Goal: Navigation & Orientation: Find specific page/section

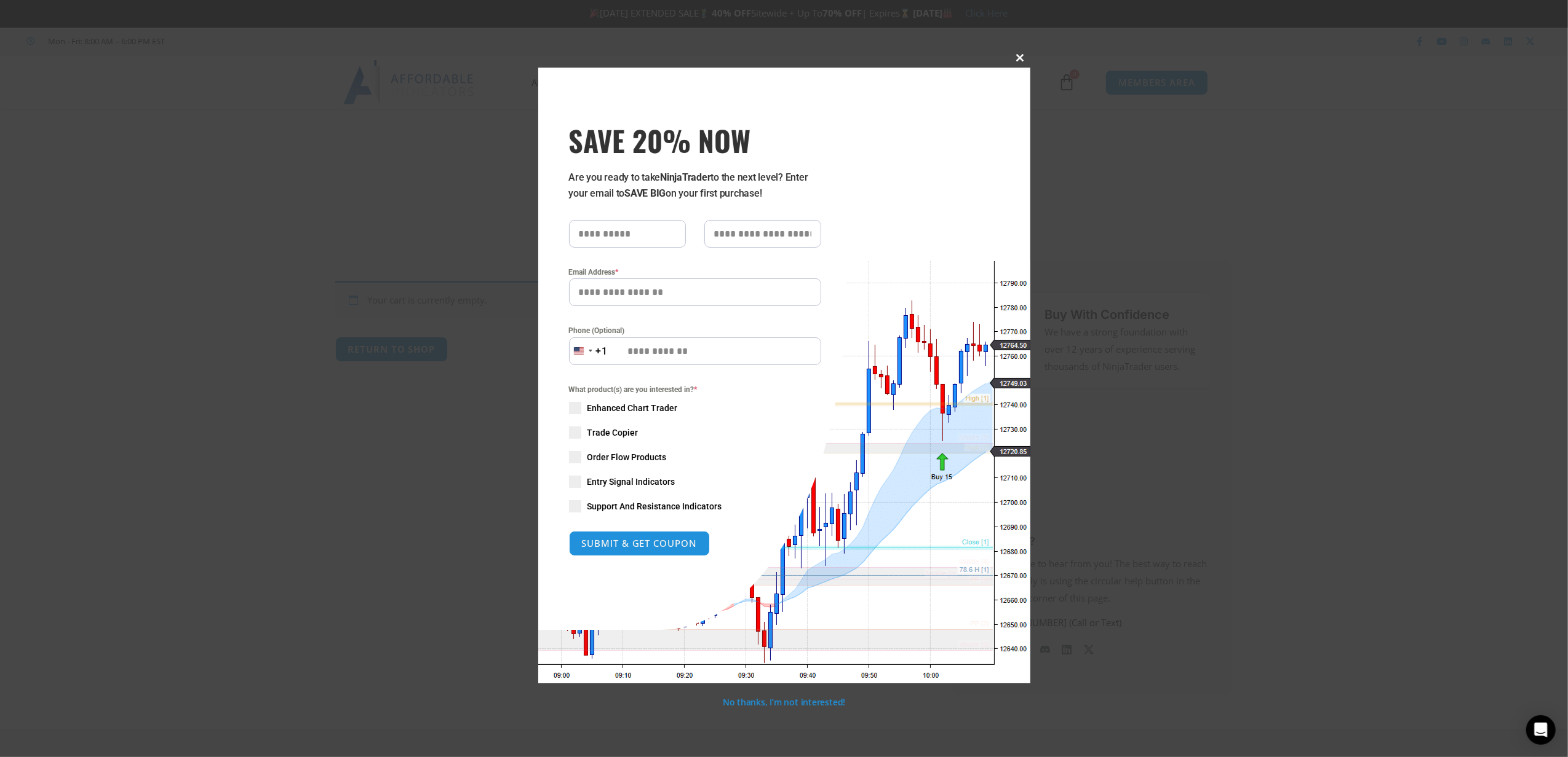
click at [807, 57] on span at bounding box center [1020, 58] width 19 height 7
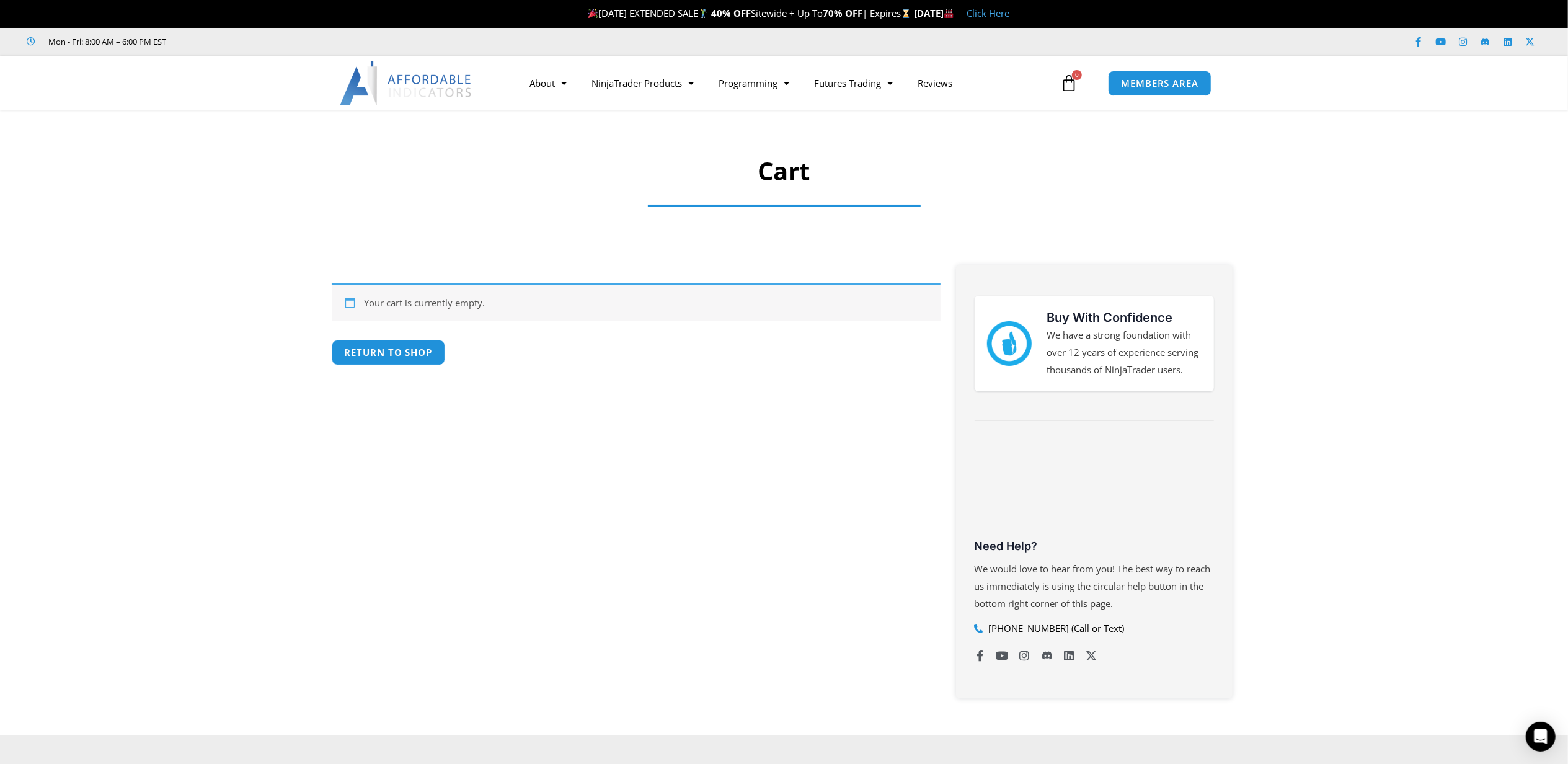
click at [444, 82] on img at bounding box center [407, 83] width 133 height 45
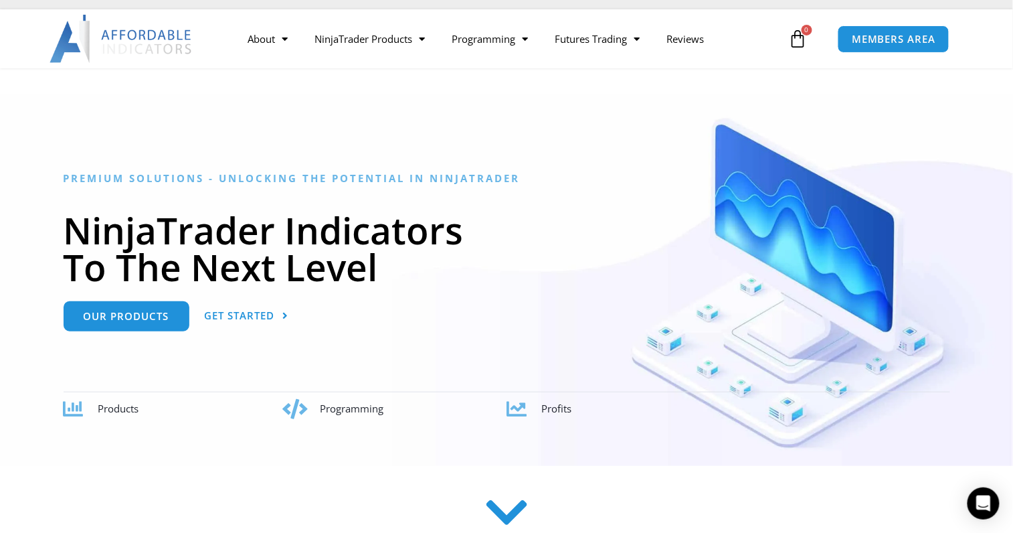
scroll to position [238, 0]
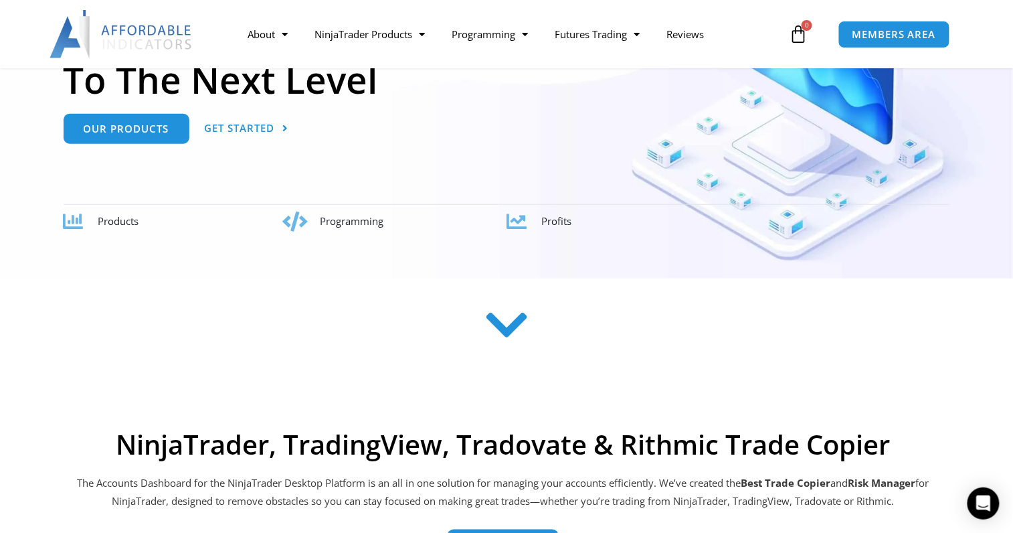
click at [518, 343] on icon at bounding box center [507, 325] width 48 height 48
click at [511, 343] on icon at bounding box center [507, 325] width 48 height 48
